Goal: Task Accomplishment & Management: Manage account settings

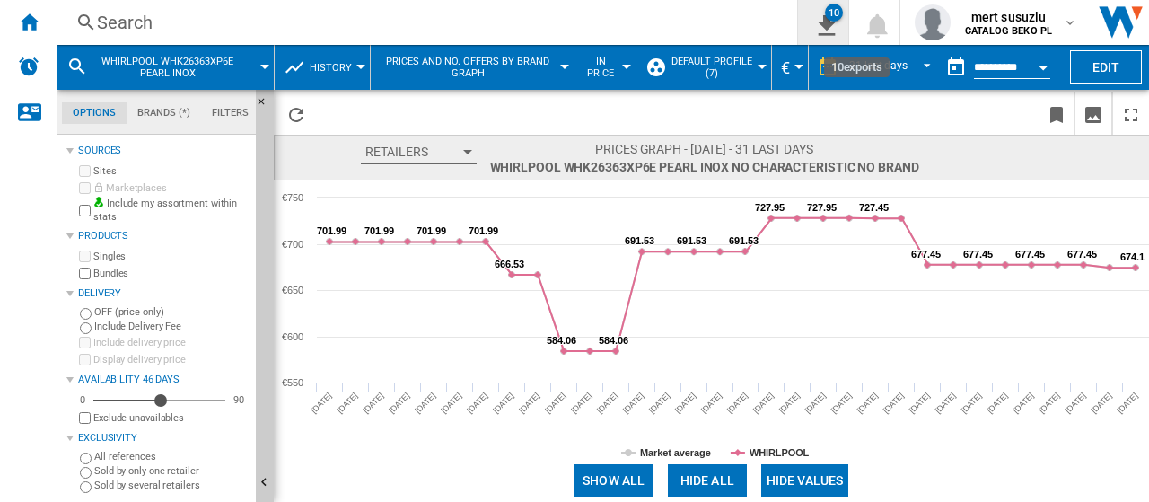
click at [835, 22] on button "10" at bounding box center [823, 22] width 50 height 45
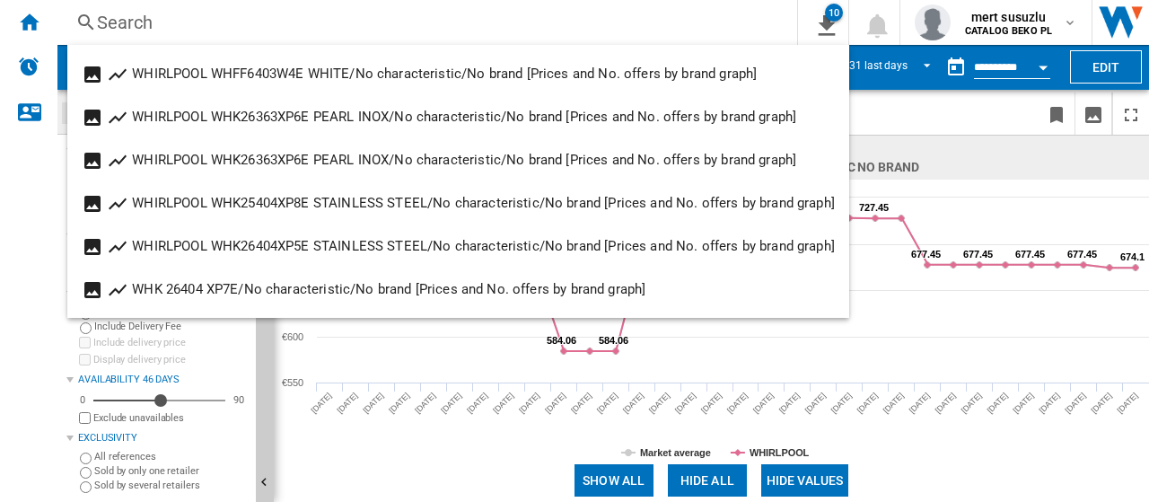
scroll to position [215, 0]
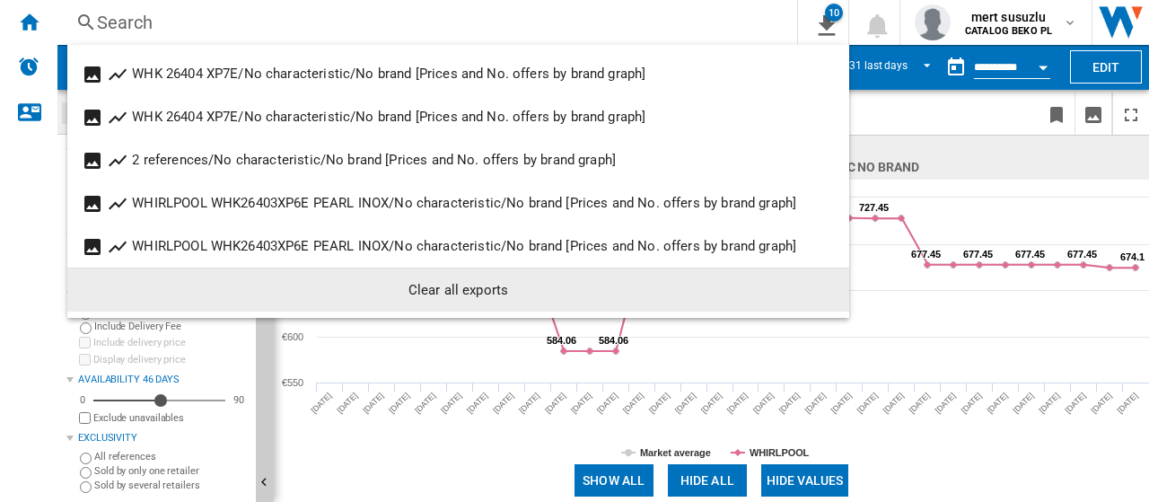
click at [420, 298] on div "Clear all exports" at bounding box center [458, 290] width 753 height 32
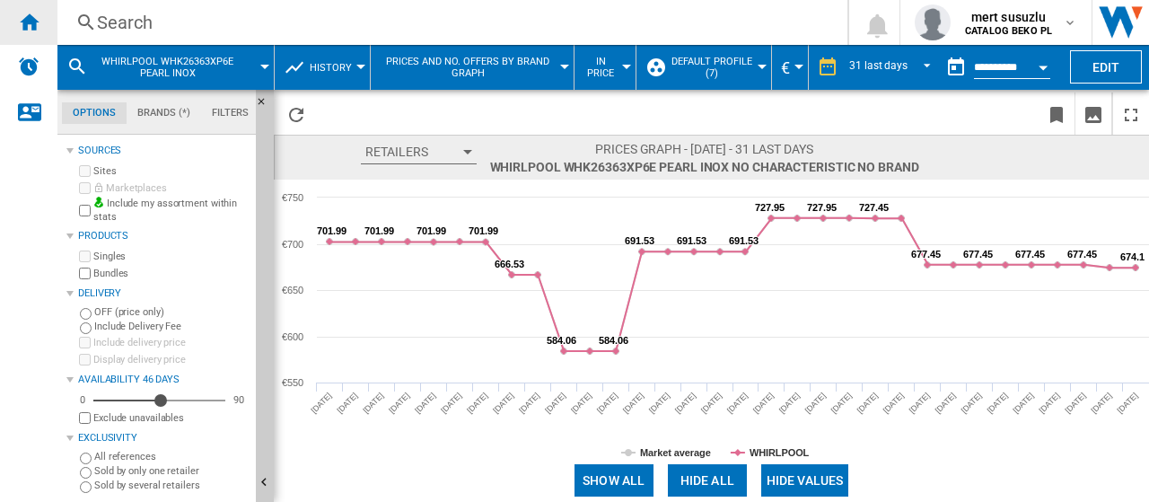
click at [36, 21] on ng-md-icon "Home" at bounding box center [29, 22] width 22 height 22
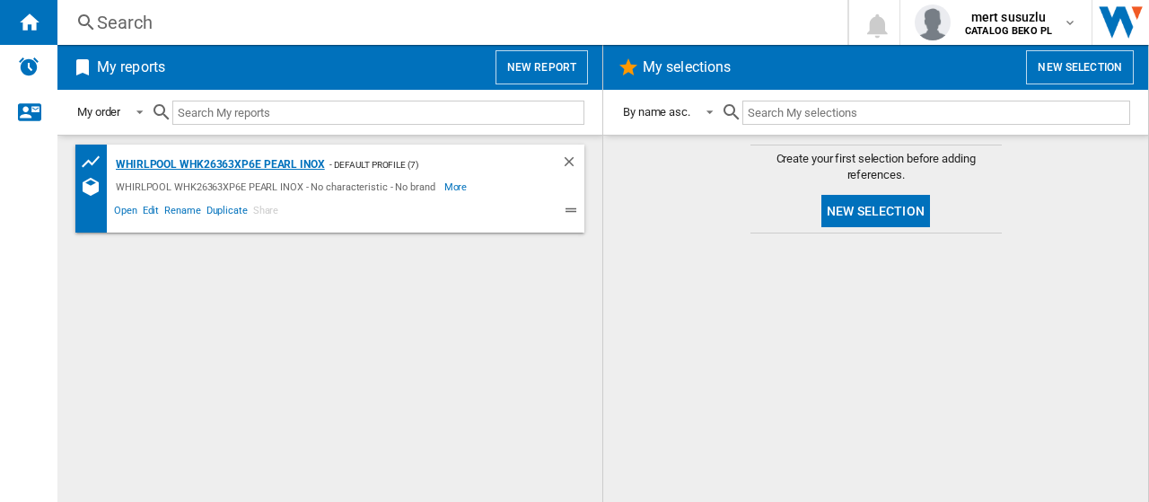
click at [223, 157] on div "WHIRLPOOL WHK26363XP6E PEARL INOX" at bounding box center [218, 165] width 214 height 22
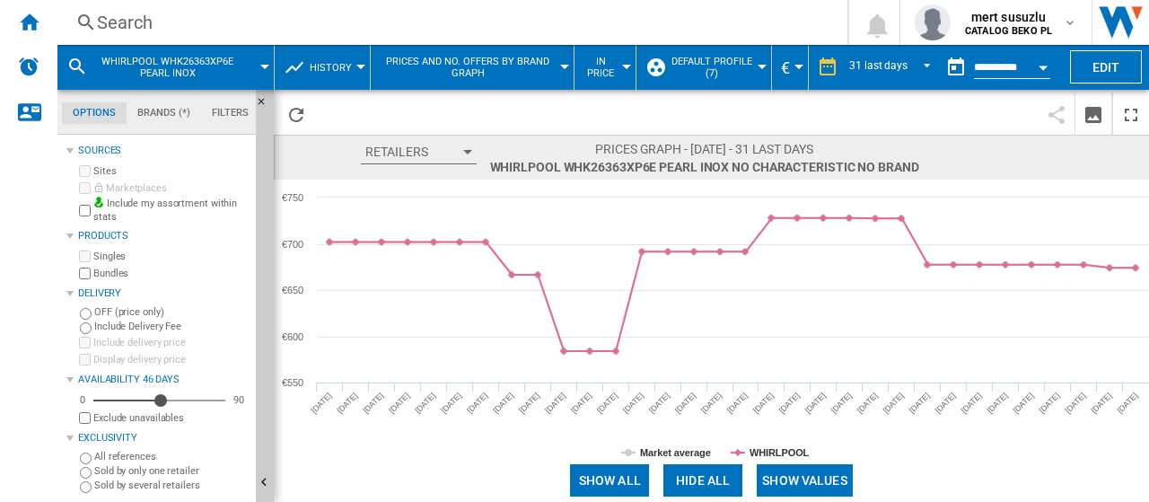
click at [756, 62] on button "Default profile (7)" at bounding box center [716, 67] width 92 height 45
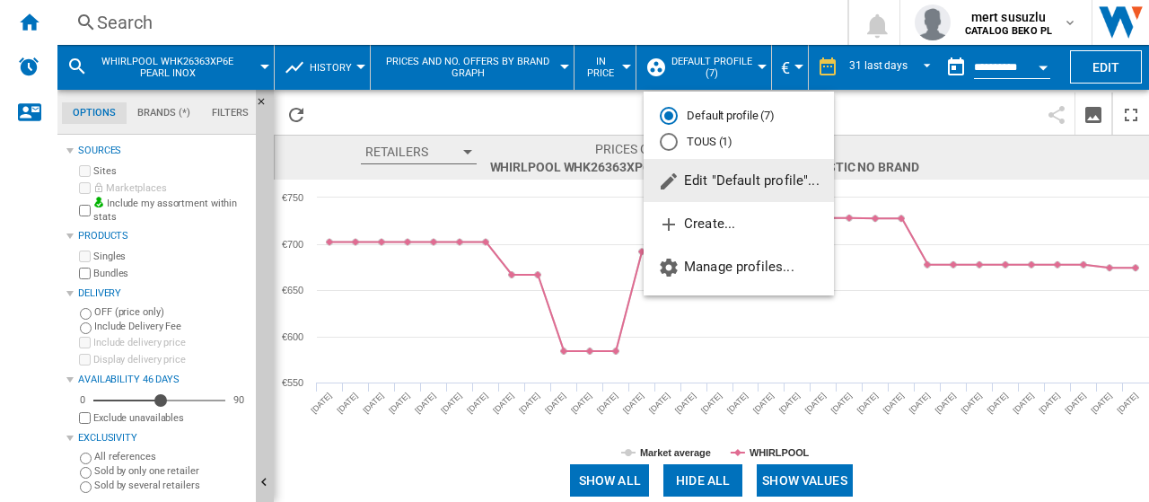
click at [749, 175] on span "Edit "Default profile"..." at bounding box center [739, 180] width 162 height 16
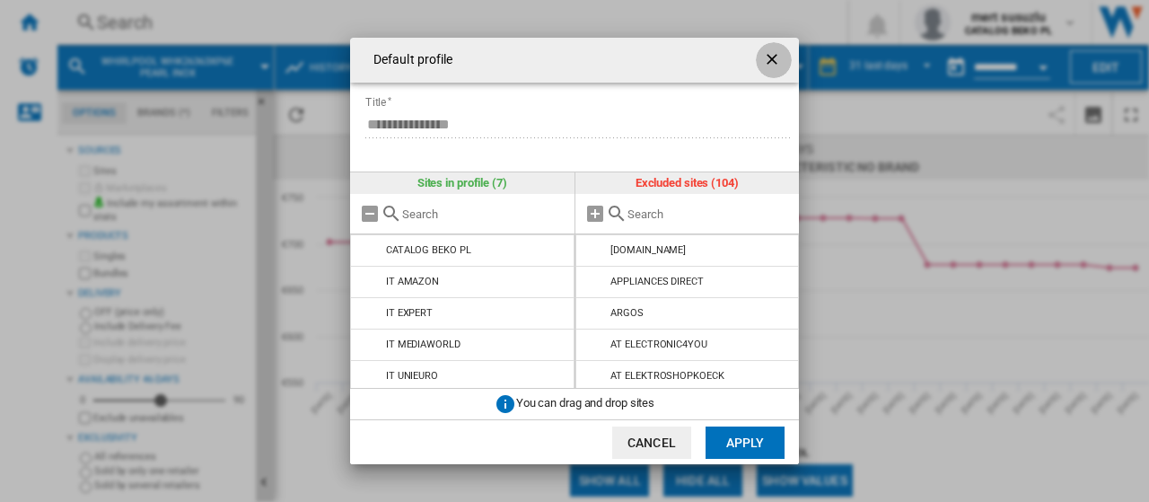
click at [772, 60] on ng-md-icon "getI18NText('BUTTONS.CLOSE_DIALOG')" at bounding box center [774, 61] width 22 height 22
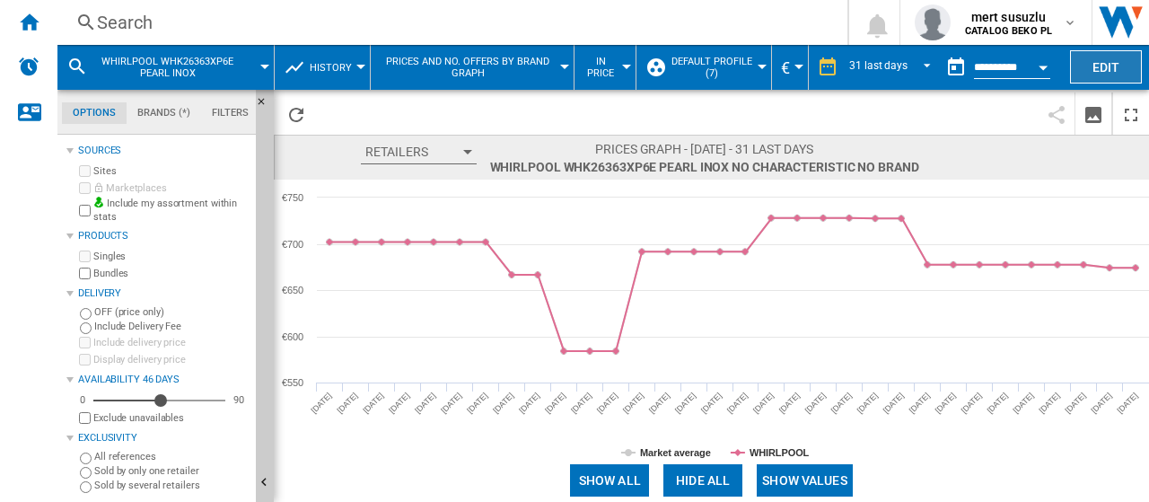
click at [1121, 67] on button "Edit" at bounding box center [1106, 66] width 72 height 33
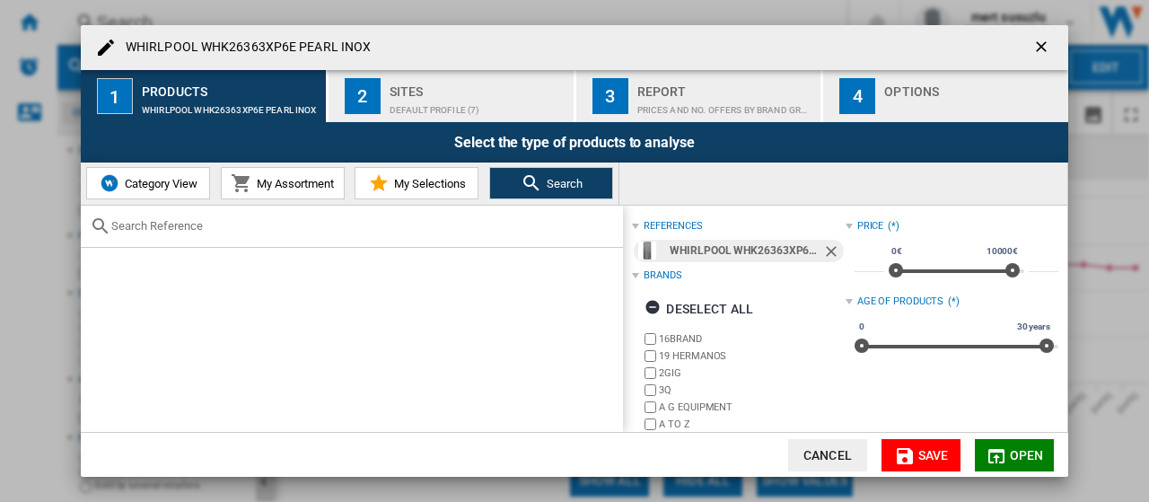
click at [328, 51] on h4 "WHIRLPOOL WHK26363XP6E PEARL INOX" at bounding box center [244, 48] width 254 height 18
click at [98, 46] on ng-md-icon "WHIRLPOOL WHK26363XP6E ..." at bounding box center [106, 48] width 22 height 22
click at [106, 45] on ng-md-icon "WHIRLPOOL WHK26363XP6E ..." at bounding box center [106, 48] width 22 height 22
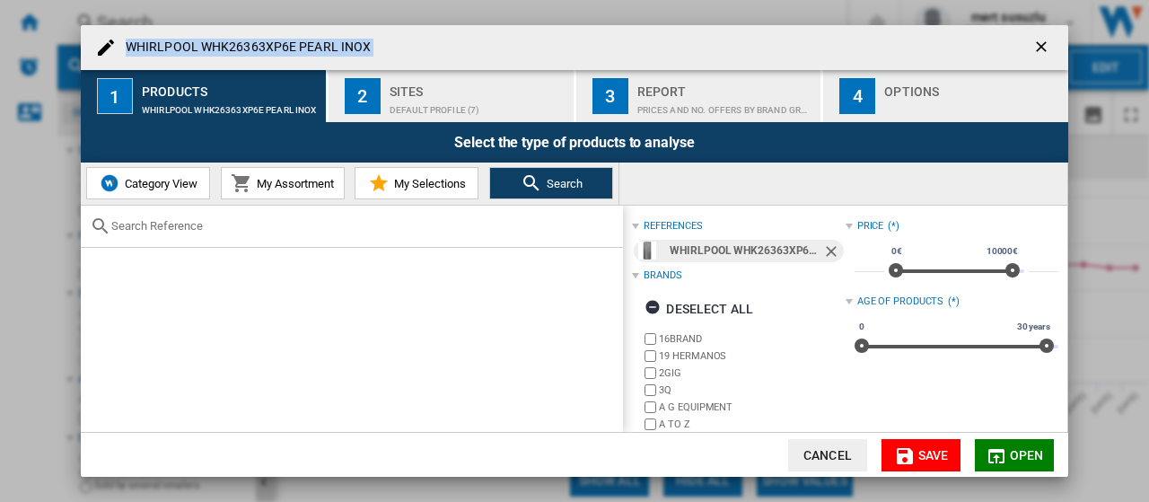
click at [460, 87] on div "Sites" at bounding box center [478, 86] width 177 height 19
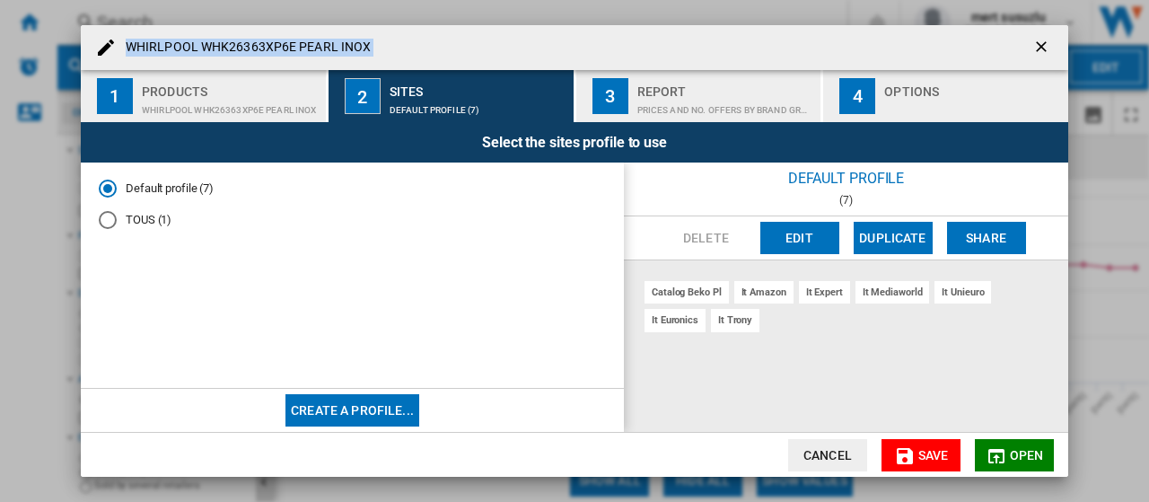
click at [219, 80] on div "Products" at bounding box center [230, 86] width 177 height 19
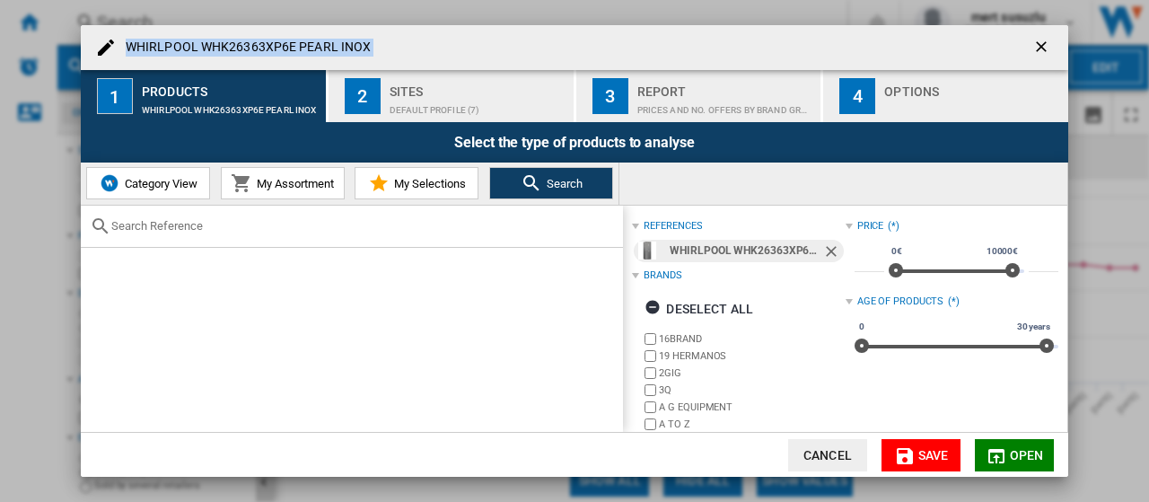
click at [1039, 39] on ng-md-icon "getI18NText('BUTTONS.CLOSE_DIALOG')" at bounding box center [1043, 49] width 22 height 22
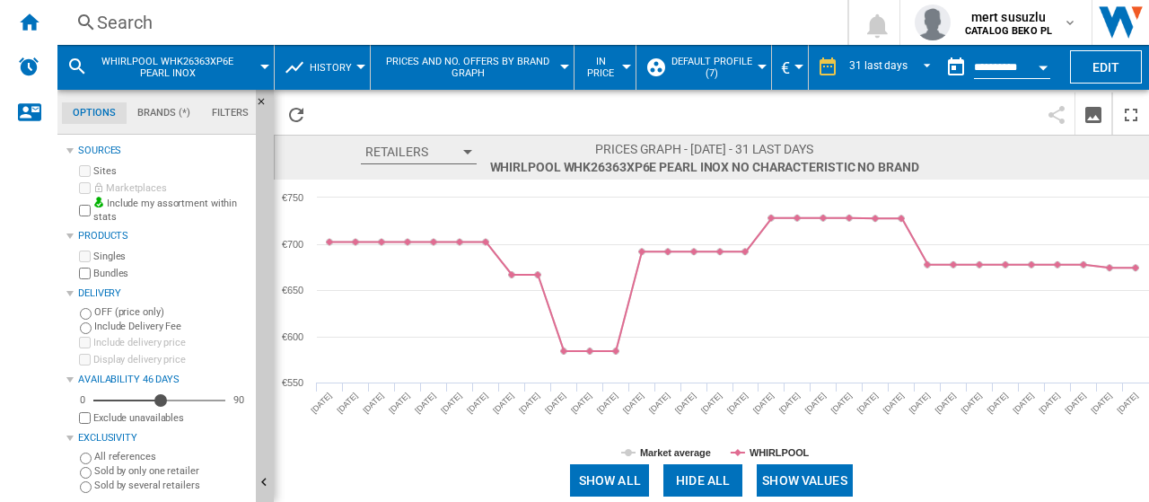
click at [266, 62] on md-menu "WHIRLPOOL WHK26363XP6E PEARL INOX" at bounding box center [165, 67] width 217 height 45
click at [262, 67] on div at bounding box center [264, 67] width 9 height 4
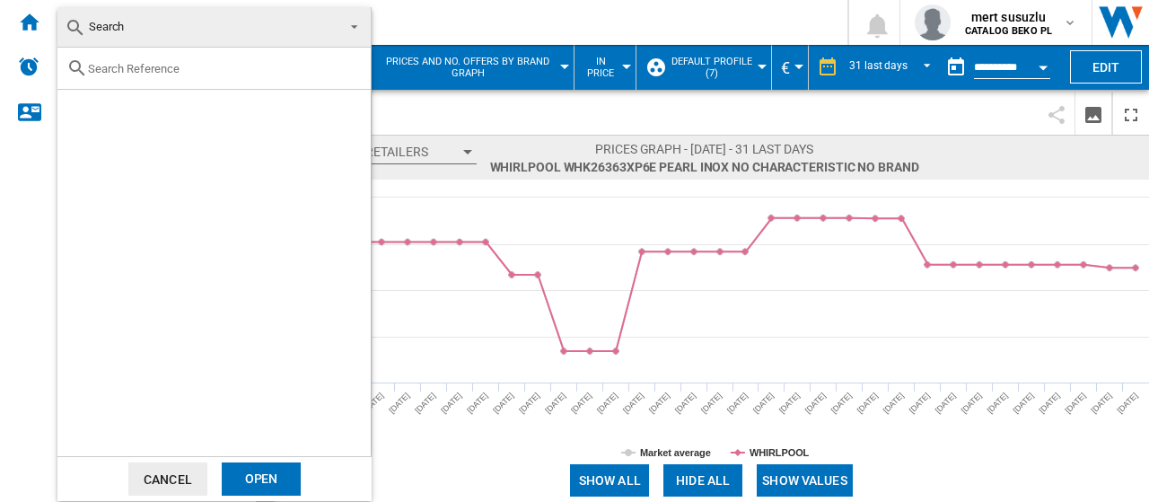
click at [355, 22] on span at bounding box center [349, 25] width 22 height 25
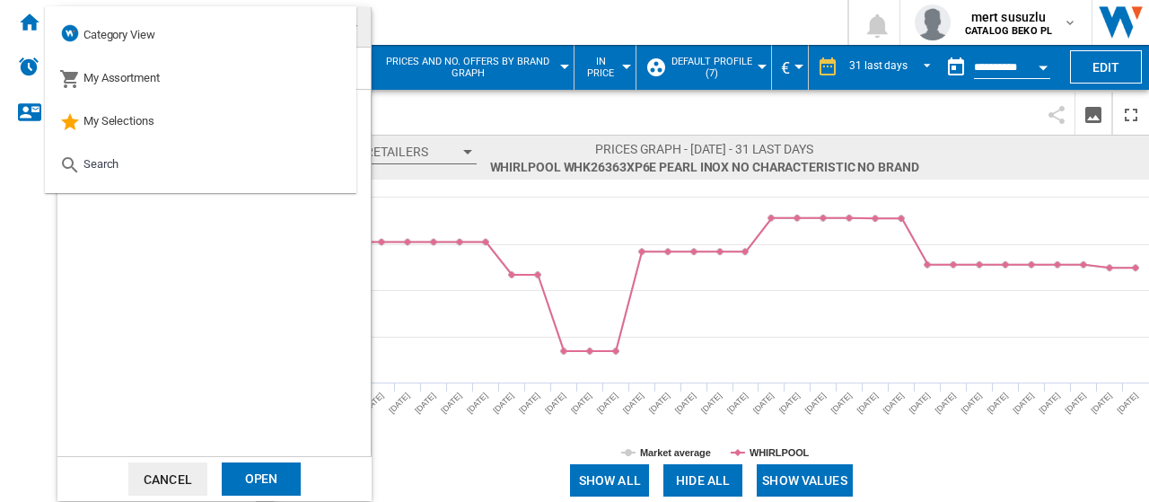
click at [169, 276] on div at bounding box center [213, 252] width 313 height 408
click at [174, 480] on button "Cancel" at bounding box center [167, 478] width 79 height 33
